Goal: Task Accomplishment & Management: Manage account settings

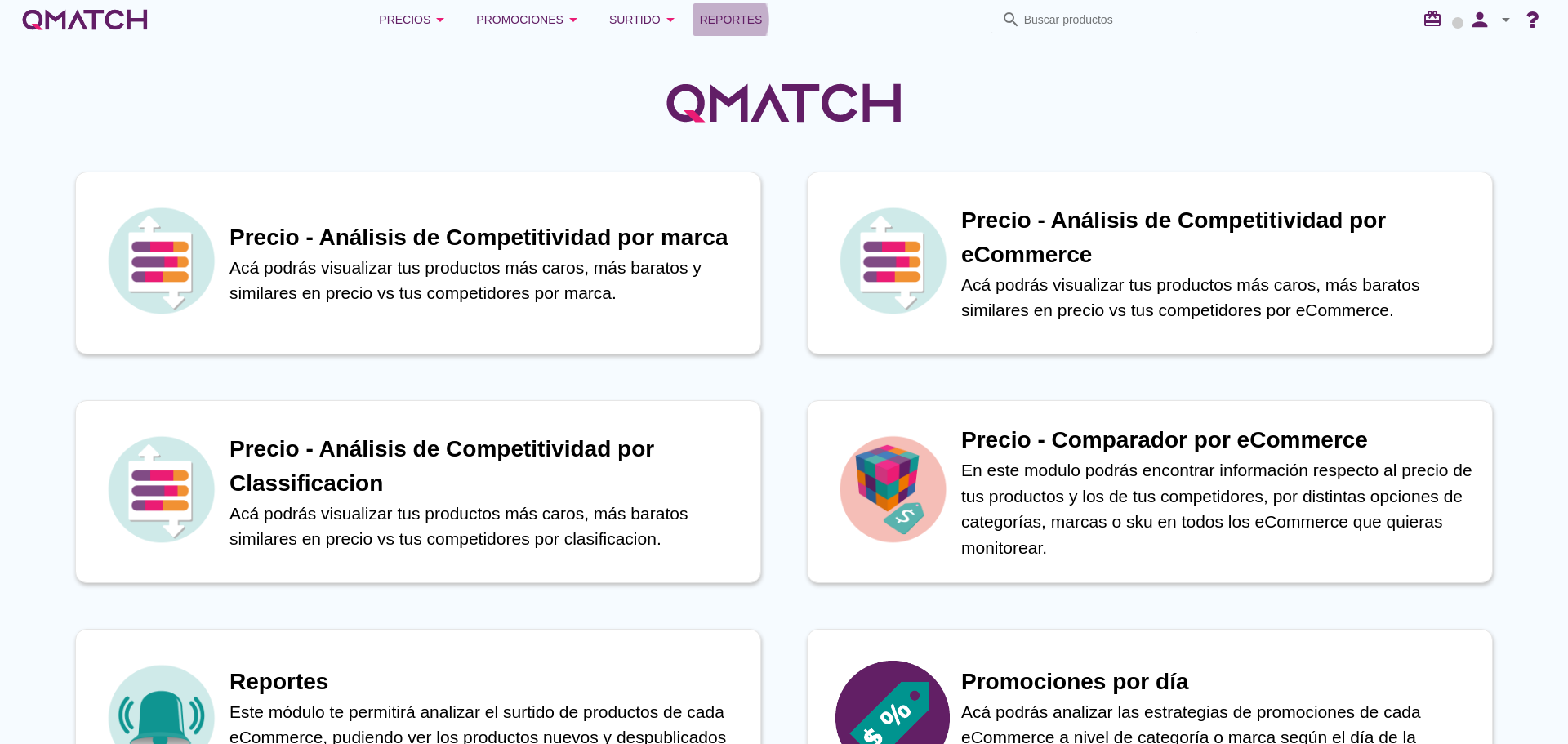
click at [747, 26] on span "Reportes" at bounding box center [732, 19] width 62 height 19
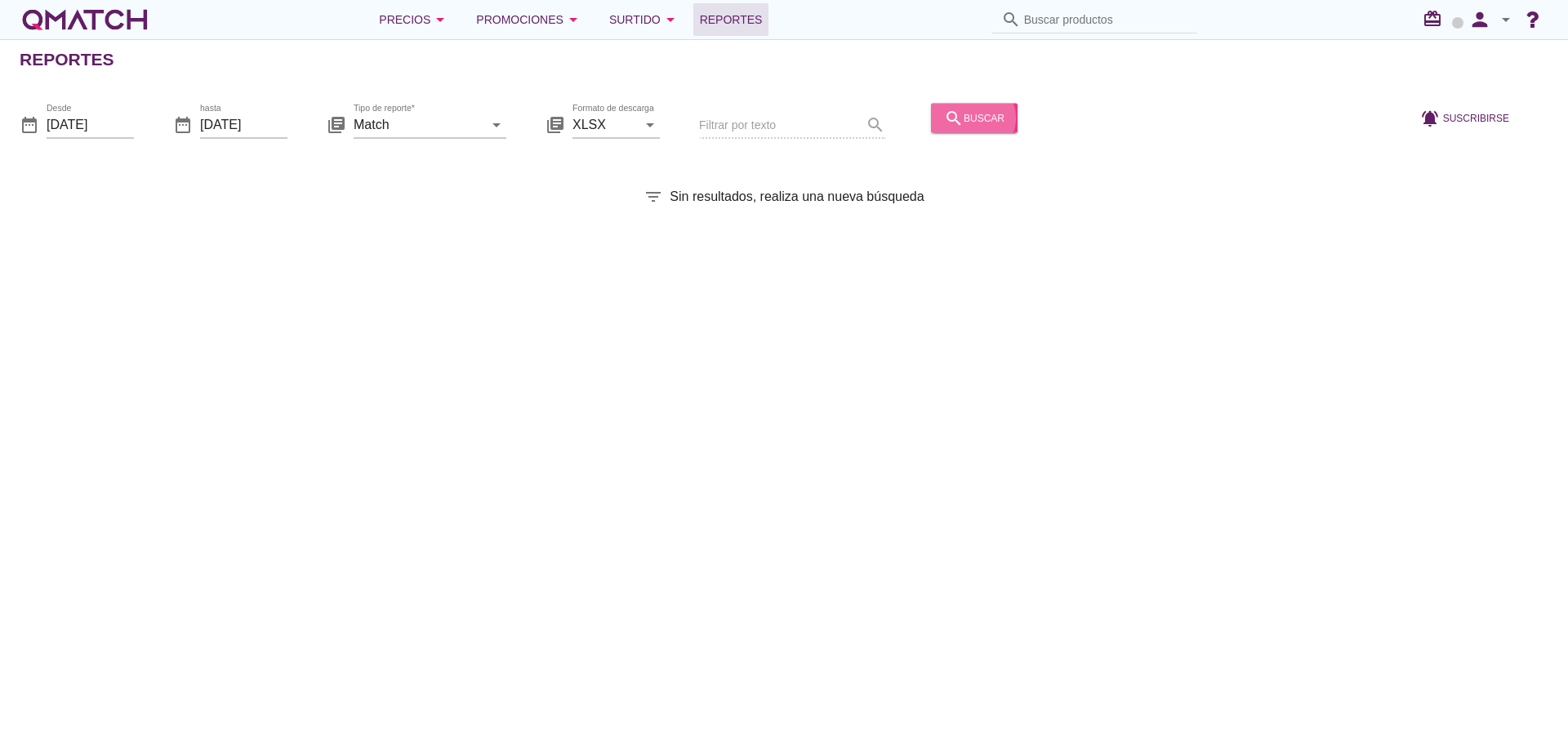
click at [963, 121] on div "search buscar" at bounding box center [974, 117] width 61 height 19
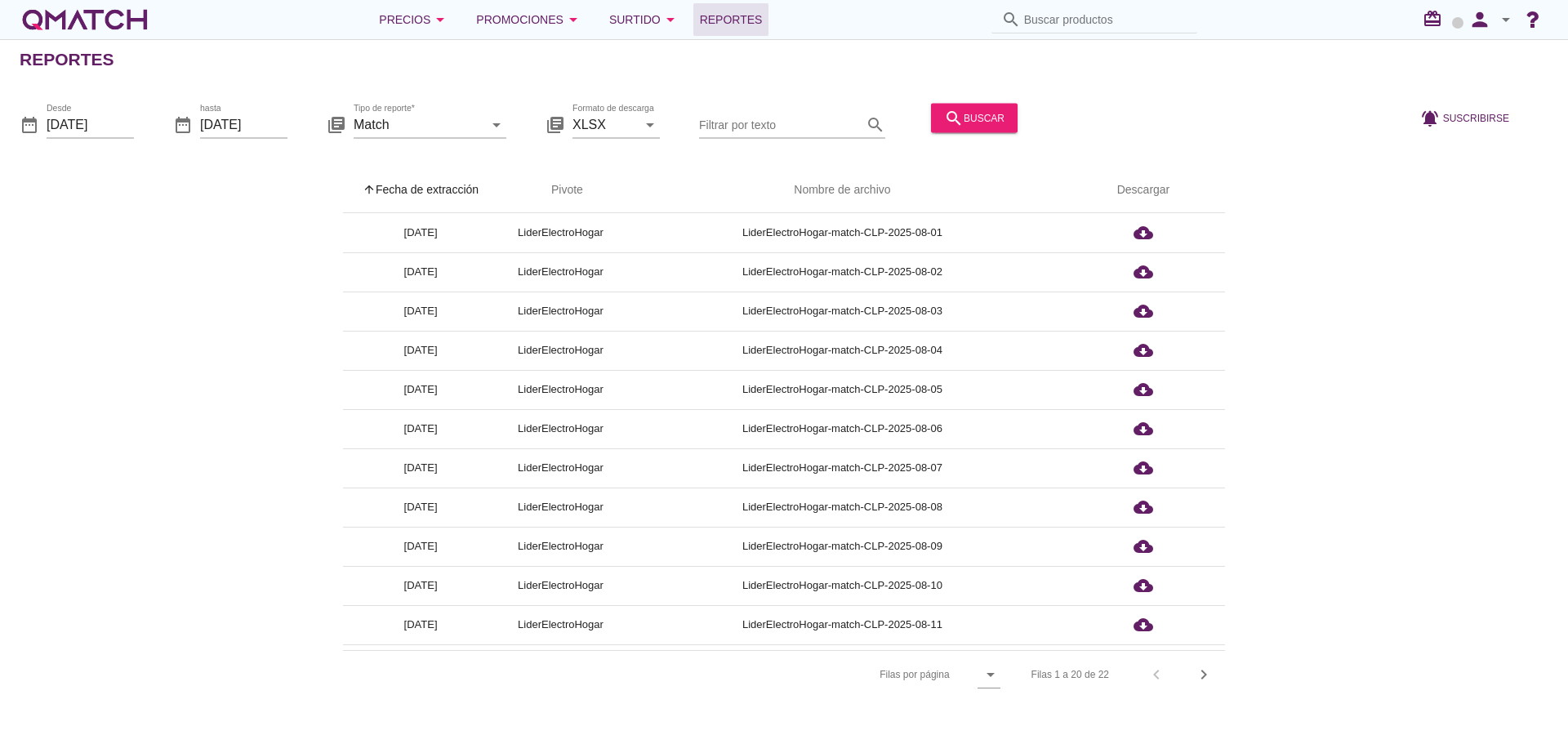
click at [460, 194] on th "arrow_upward Fecha de extracción" at bounding box center [420, 190] width 155 height 46
click at [1486, 27] on icon "person" at bounding box center [1481, 19] width 33 height 23
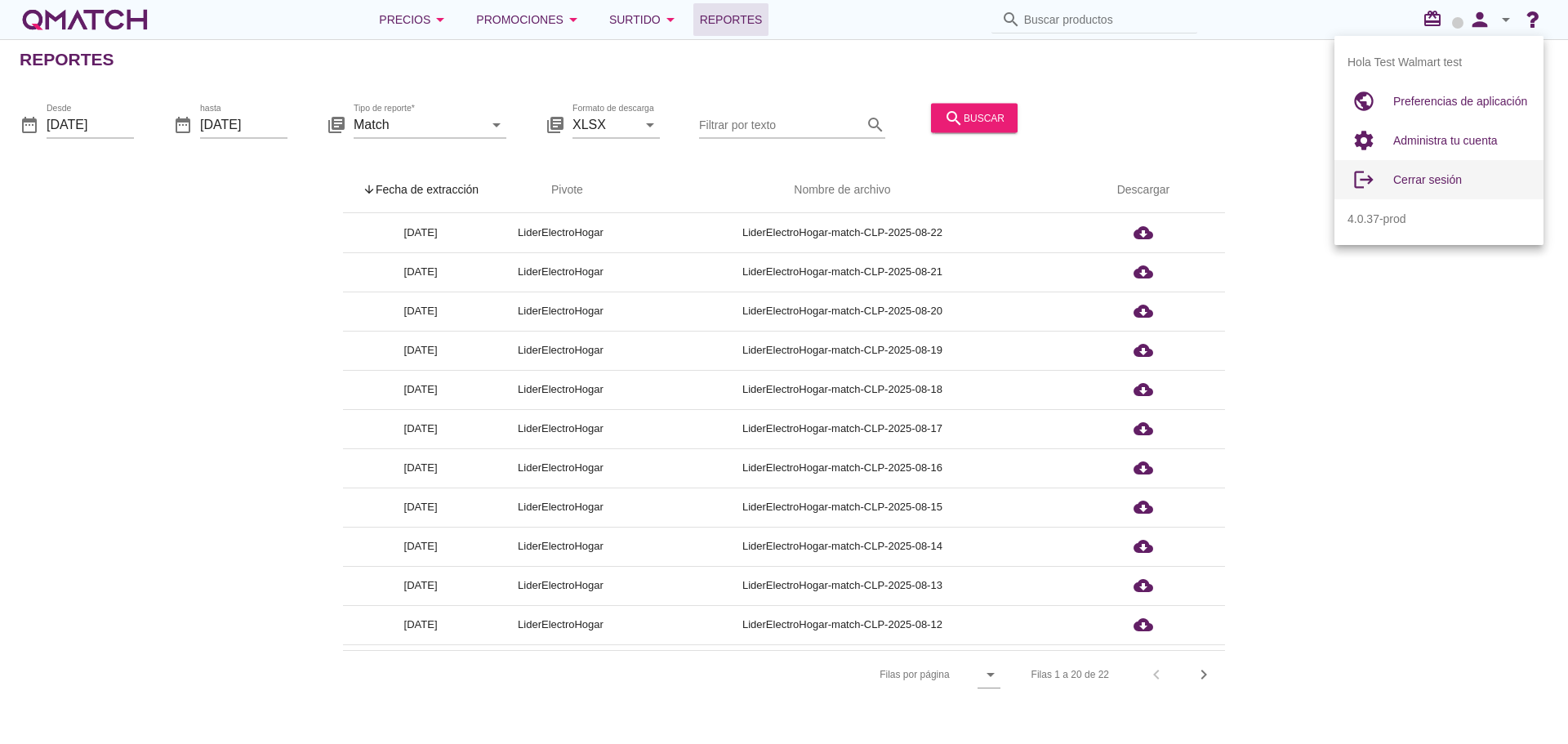
click at [1424, 173] on span "Cerrar sesión" at bounding box center [1427, 179] width 69 height 13
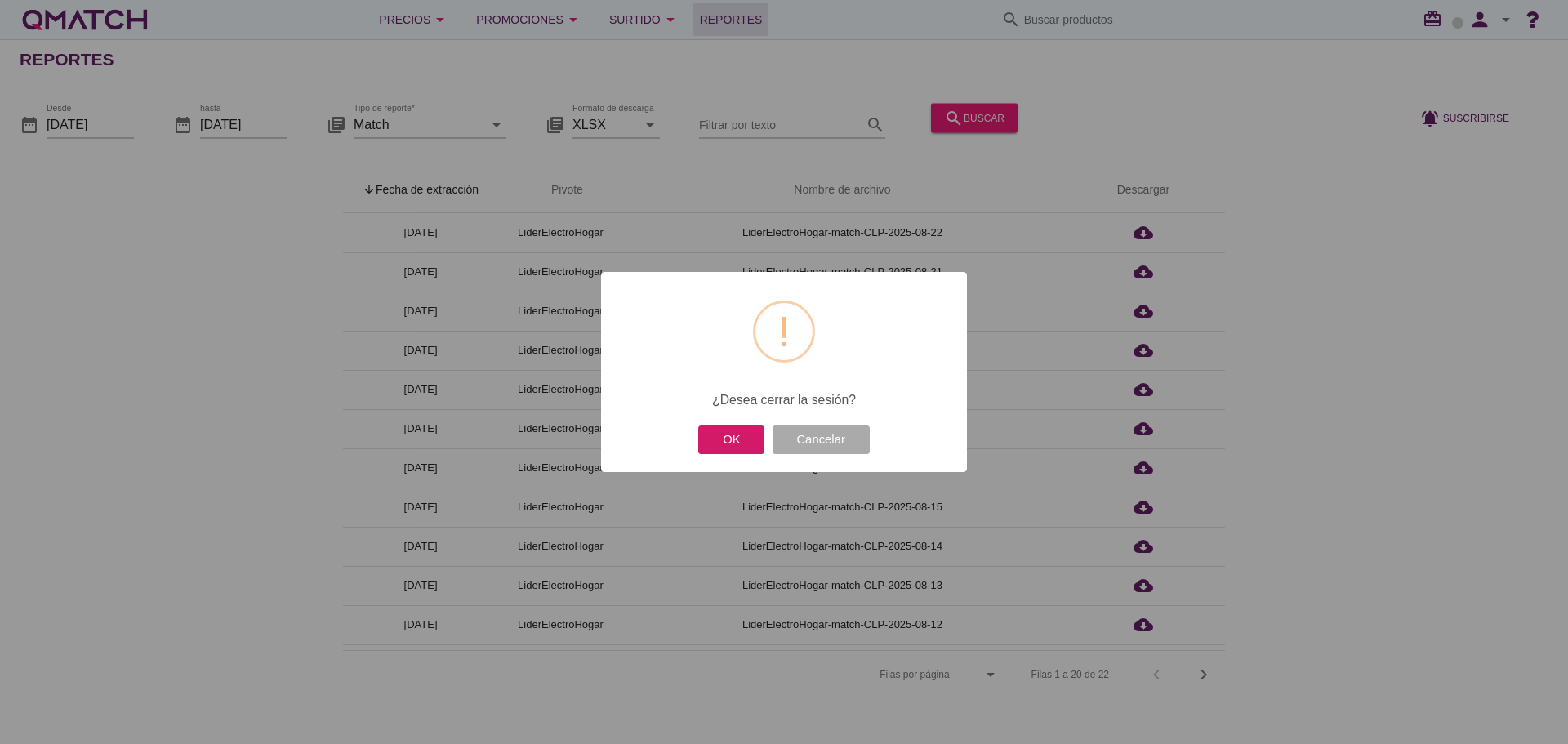
click at [733, 431] on button "OK" at bounding box center [732, 439] width 66 height 28
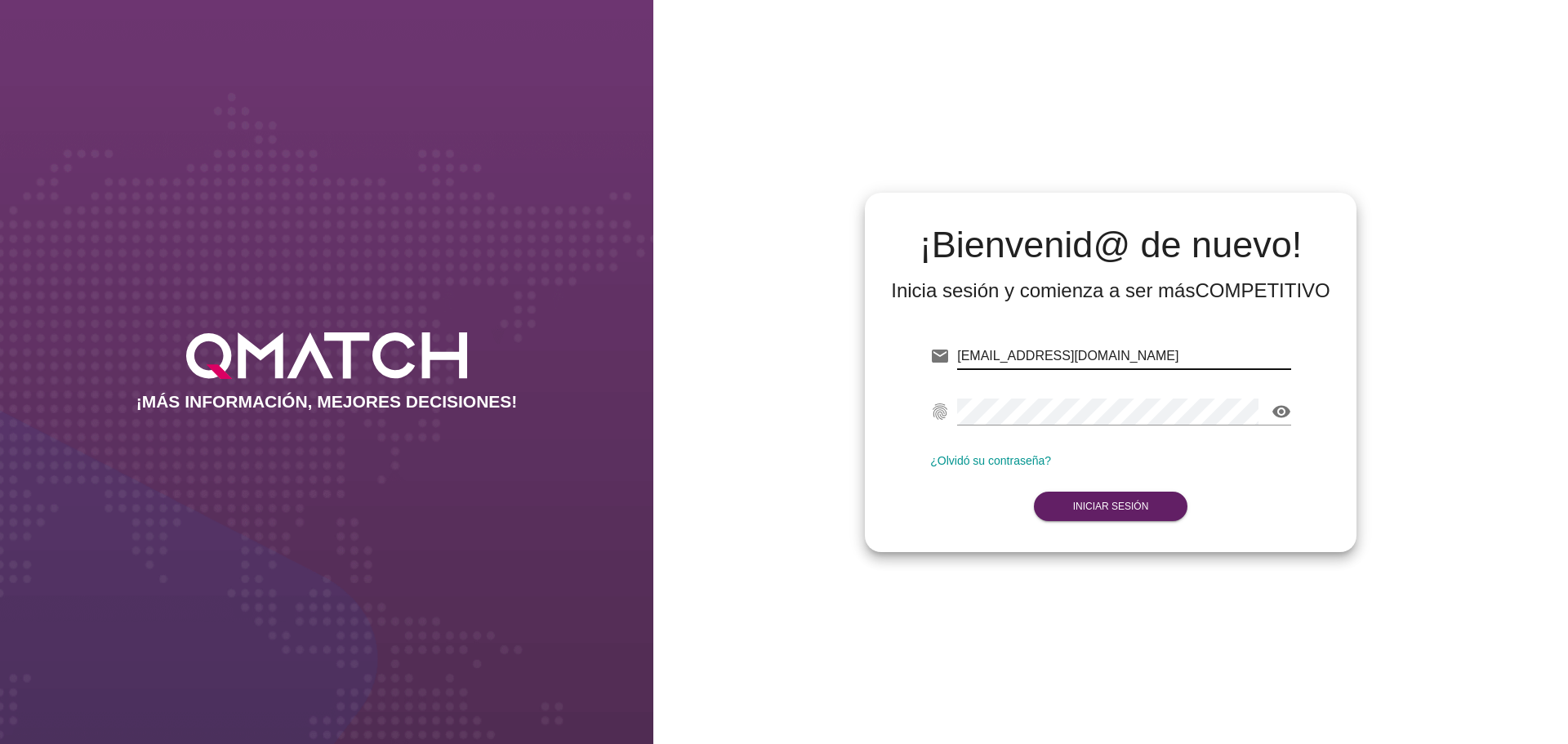
click at [1163, 356] on input "[EMAIL_ADDRESS][DOMAIN_NAME]" at bounding box center [1125, 355] width 335 height 26
type input "[EMAIL_ADDRESS][DOMAIN_NAME]"
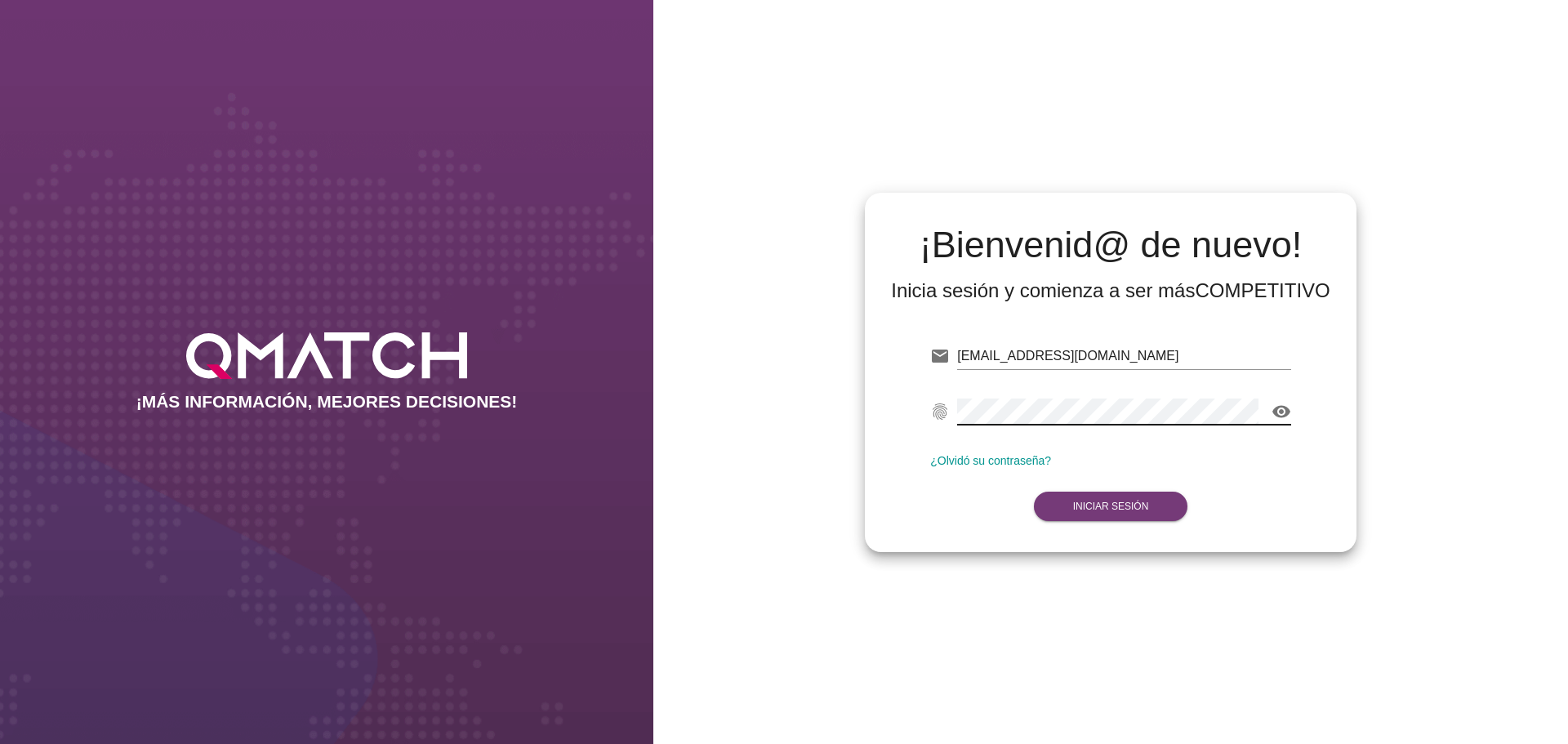
click at [1121, 494] on button "Iniciar Sesión" at bounding box center [1111, 506] width 154 height 29
